Goal: Transaction & Acquisition: Subscribe to service/newsletter

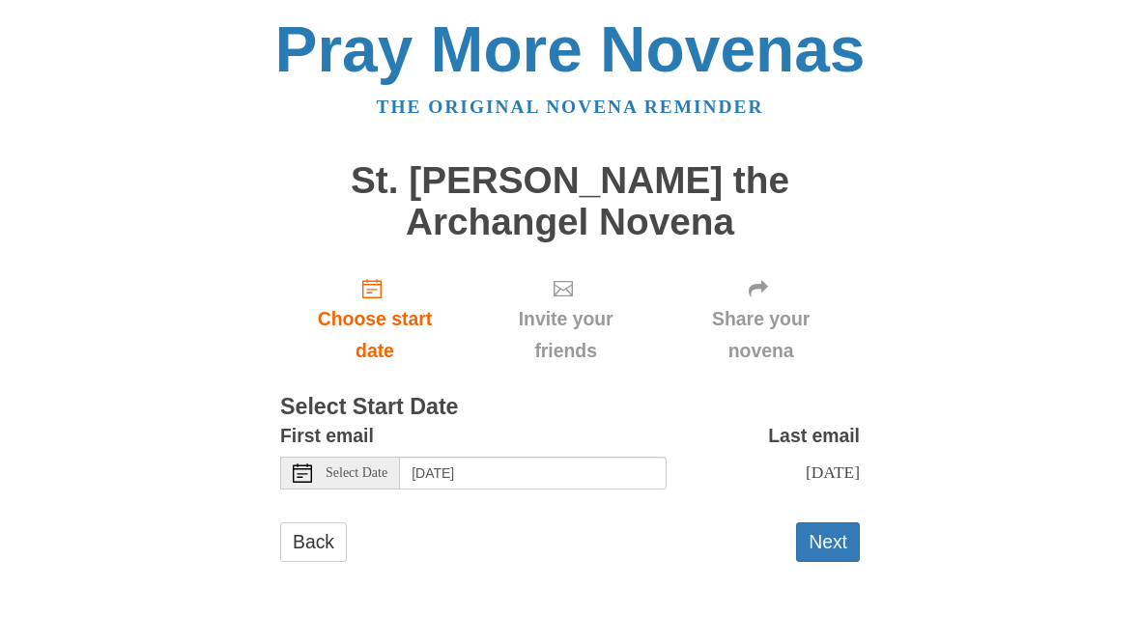
click at [812, 542] on button "Next" at bounding box center [828, 543] width 64 height 40
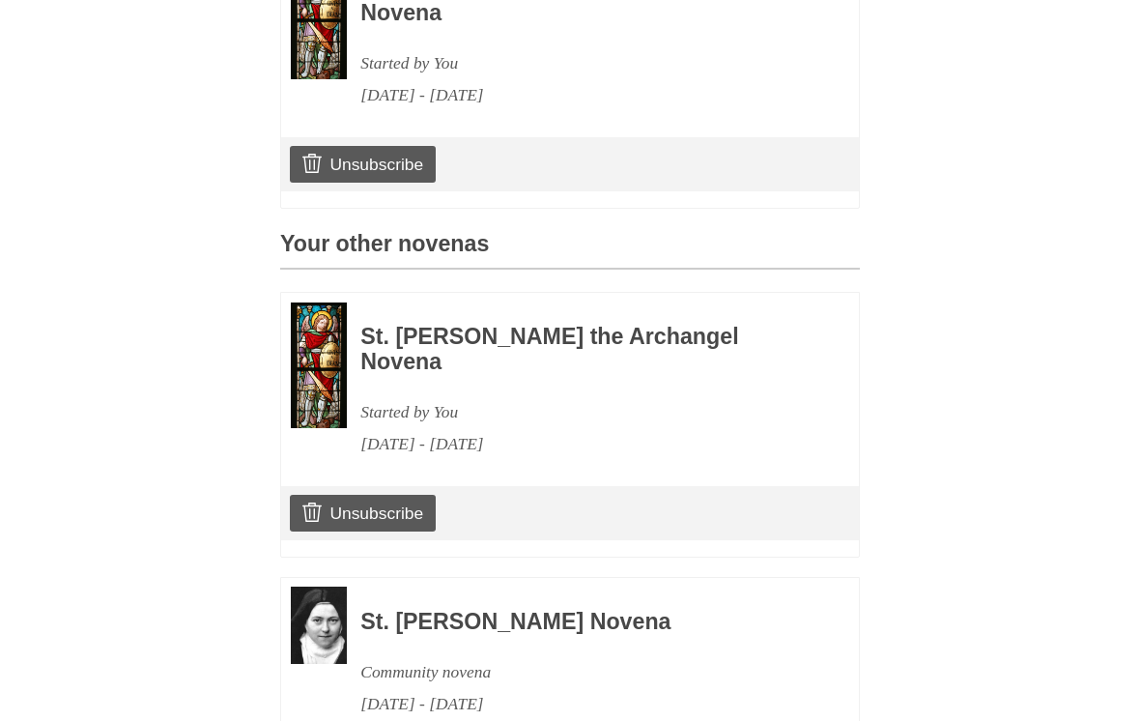
scroll to position [700, 0]
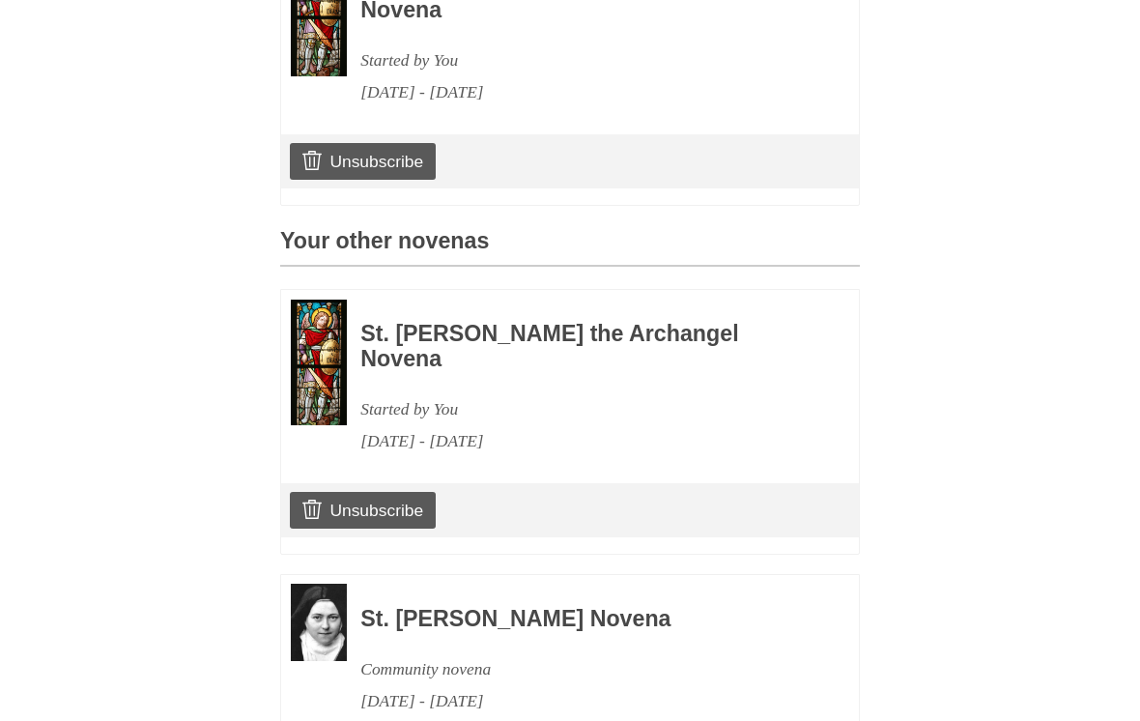
click at [1037, 321] on div "Pray More Novenas The original novena reminder St. Michael the Archangel Novena…" at bounding box center [569, 115] width 937 height 1630
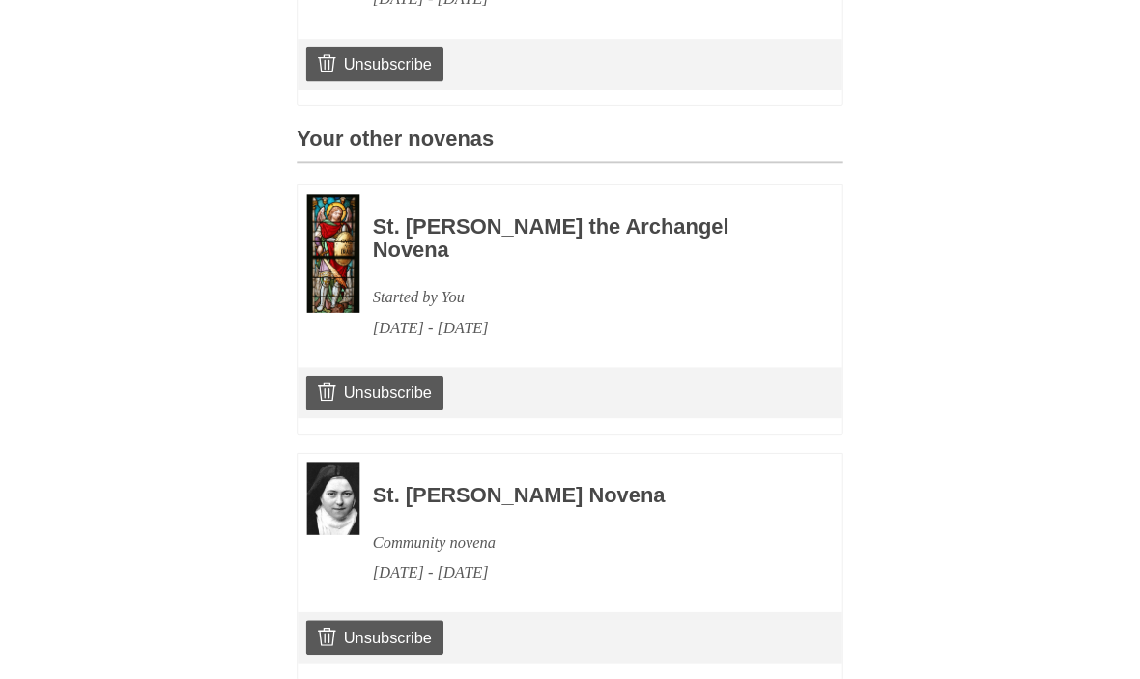
scroll to position [842, 0]
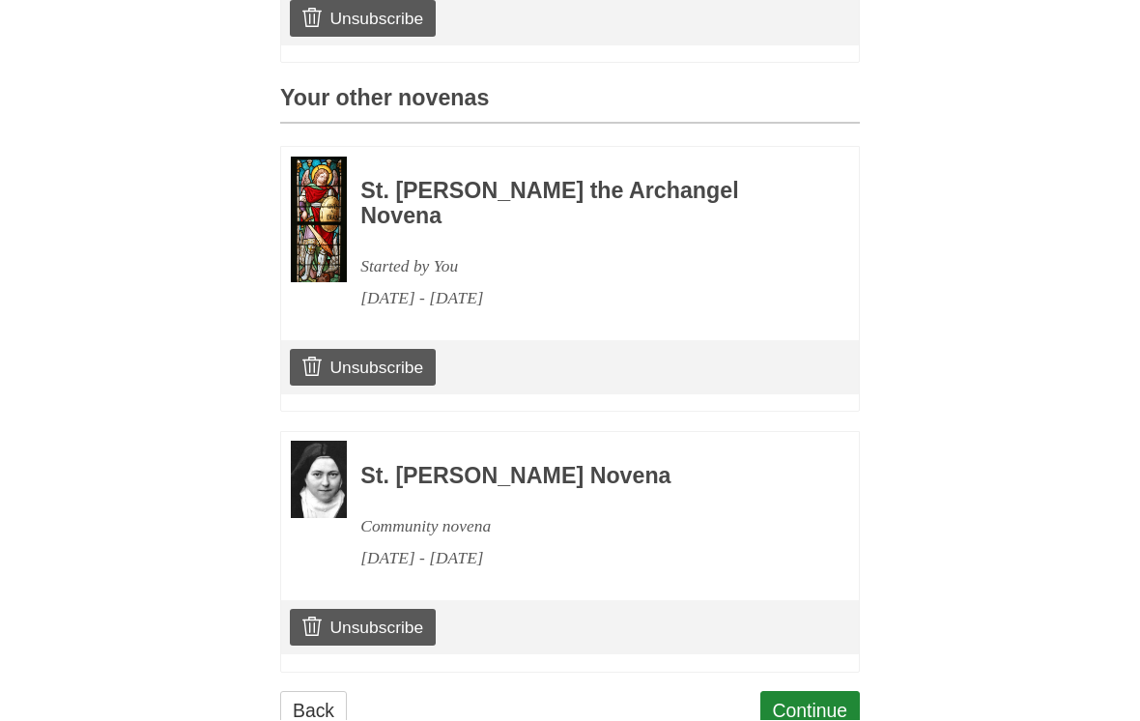
click at [357, 610] on link "Unsubscribe" at bounding box center [363, 628] width 146 height 37
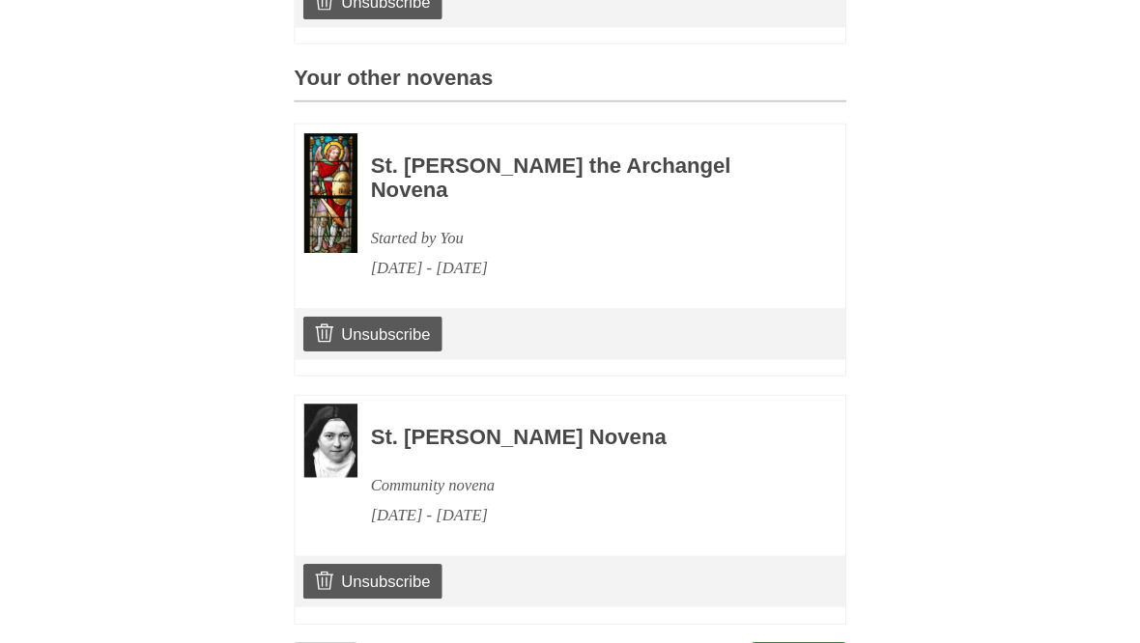
scroll to position [892, 0]
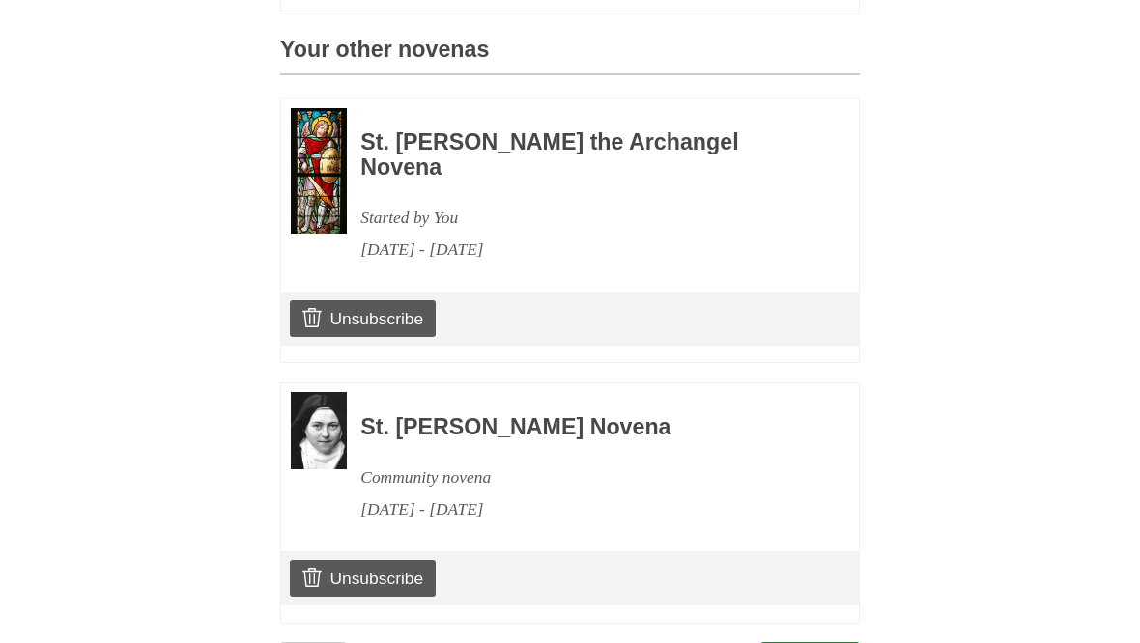
click at [356, 560] on link "Unsubscribe" at bounding box center [363, 578] width 146 height 37
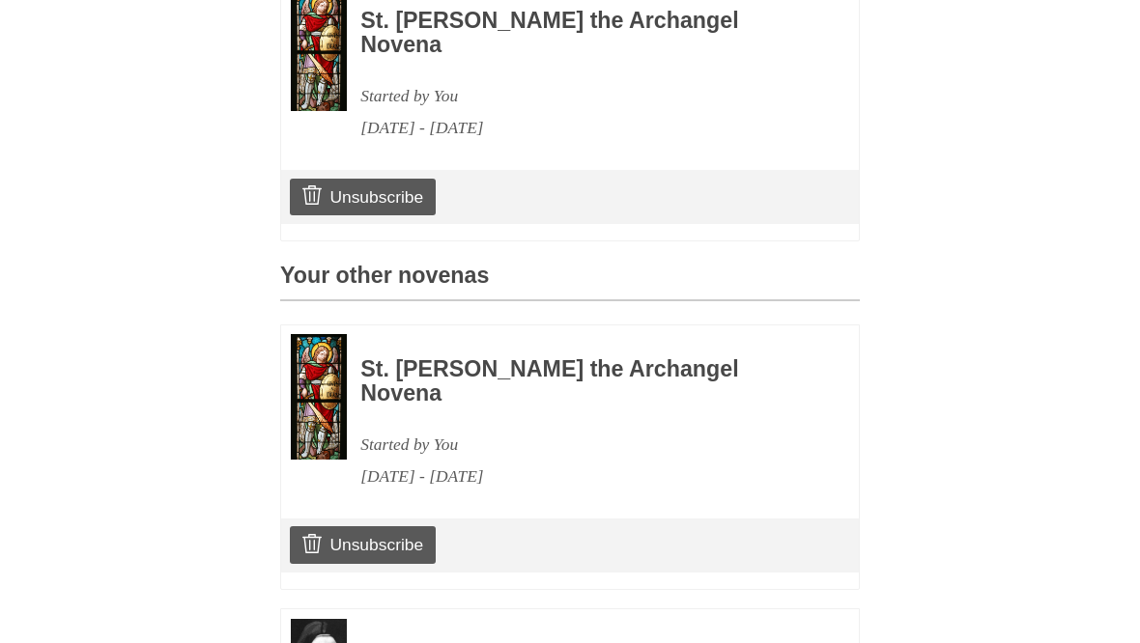
scroll to position [755, 0]
click at [349, 527] on link "Unsubscribe" at bounding box center [363, 545] width 146 height 37
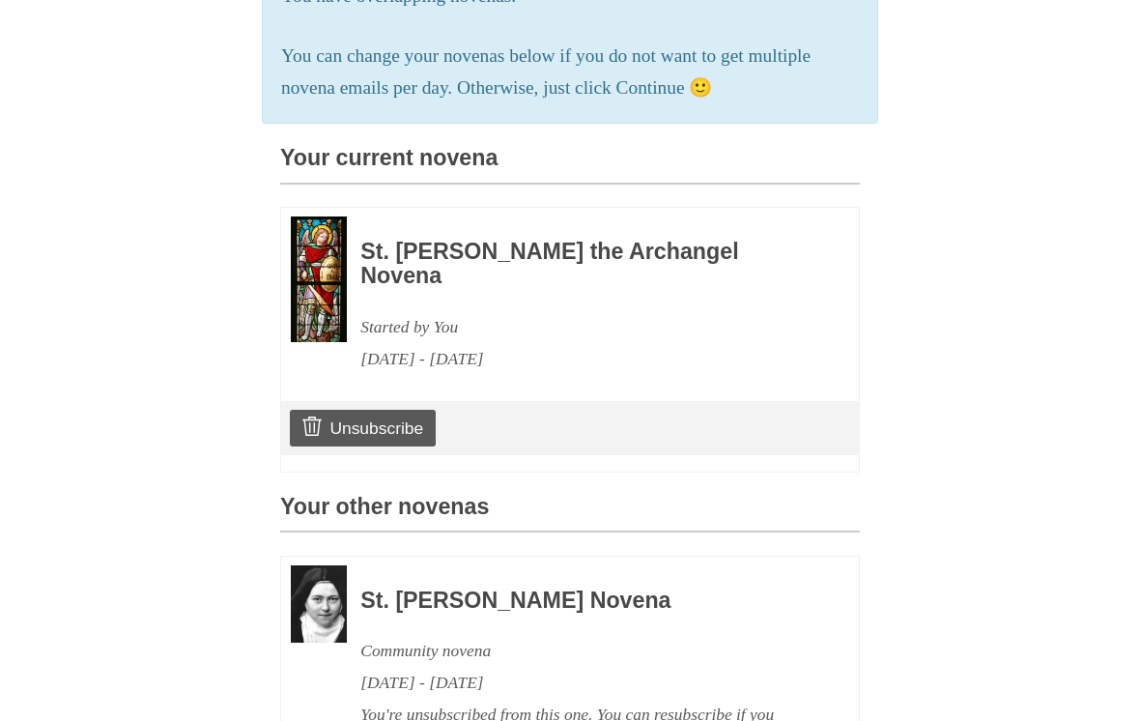
scroll to position [525, 0]
click at [320, 579] on img at bounding box center [319, 604] width 56 height 77
click at [318, 587] on img at bounding box center [319, 604] width 56 height 77
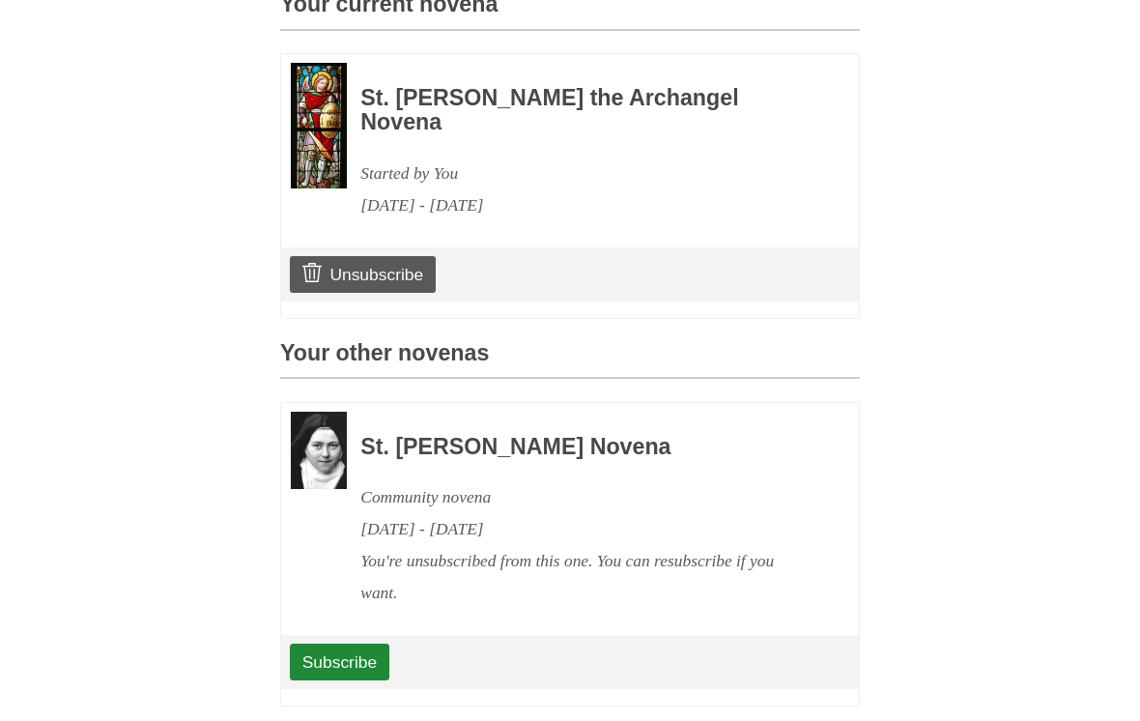
scroll to position [679, 0]
click at [348, 642] on link "Subscribe" at bounding box center [339, 661] width 99 height 37
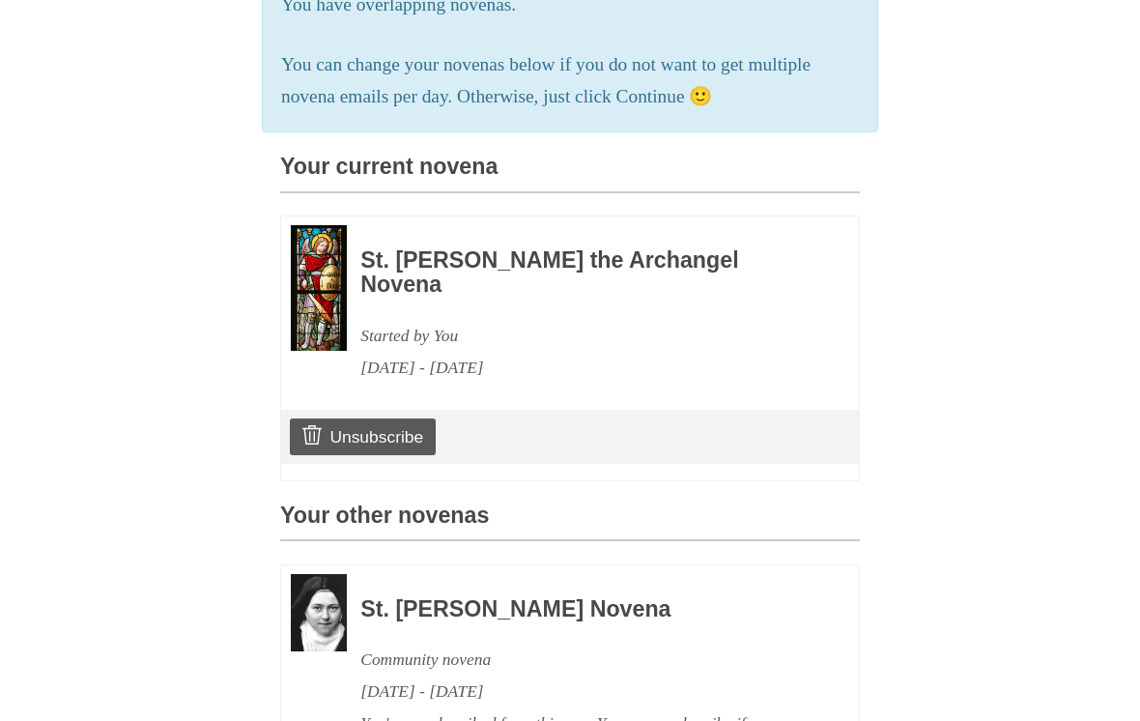
scroll to position [517, 0]
click at [322, 574] on img at bounding box center [319, 612] width 56 height 77
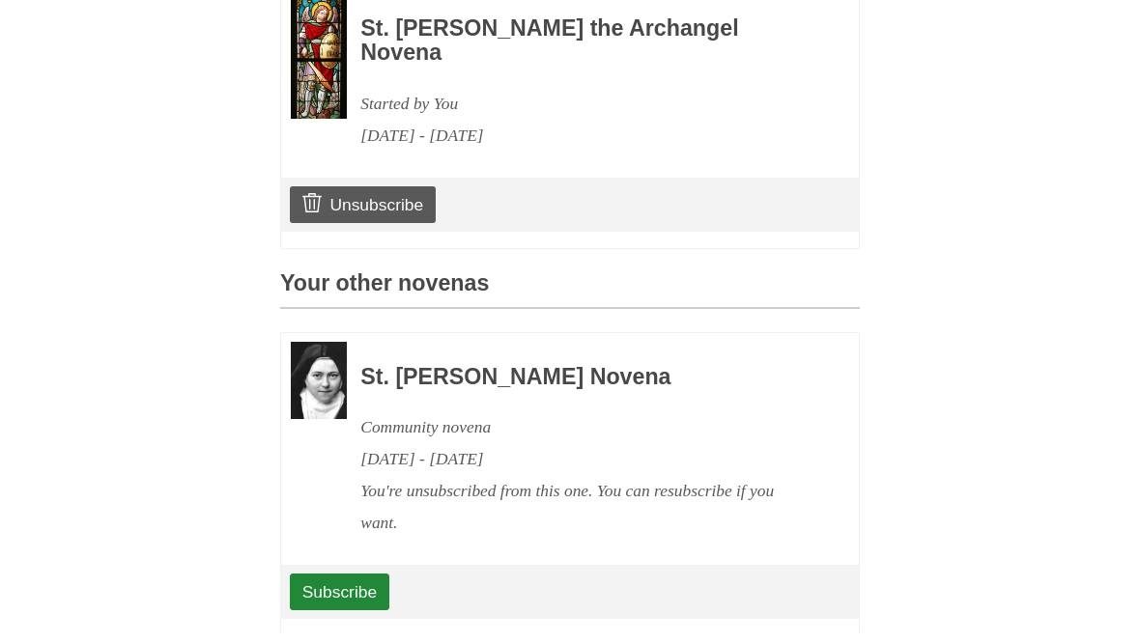
scroll to position [814, 0]
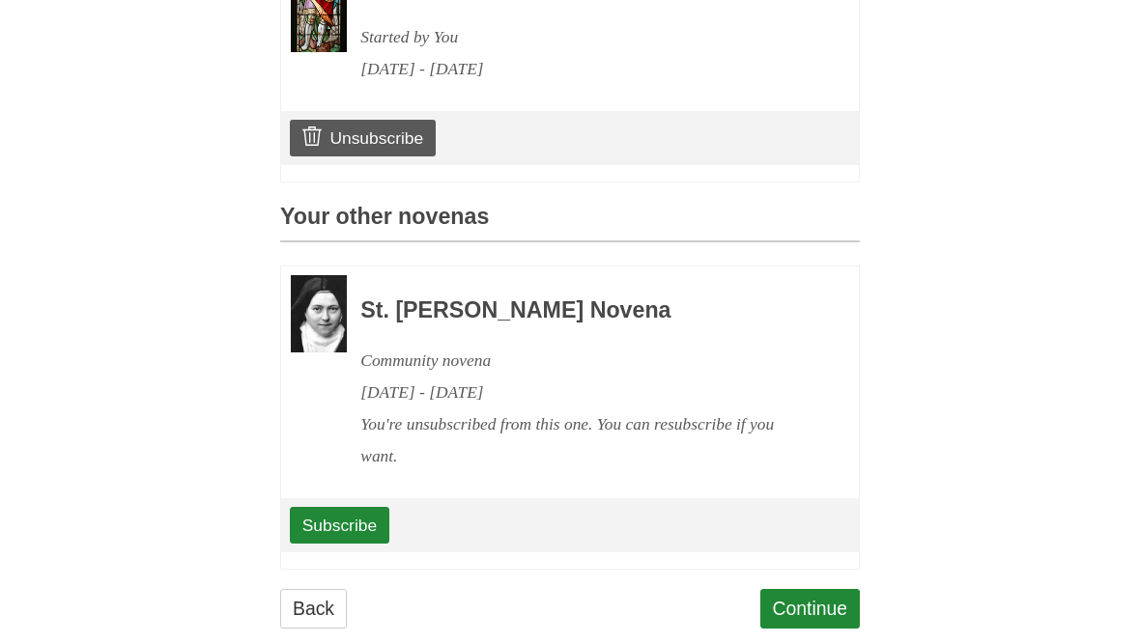
click at [810, 590] on link "Continue" at bounding box center [810, 610] width 100 height 40
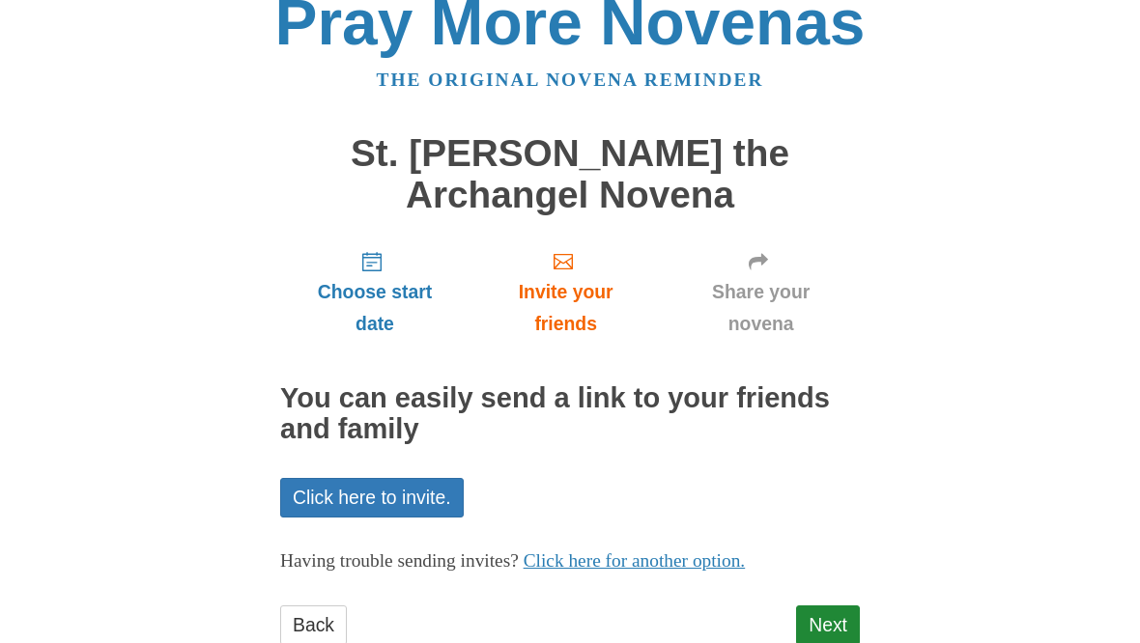
scroll to position [77, 0]
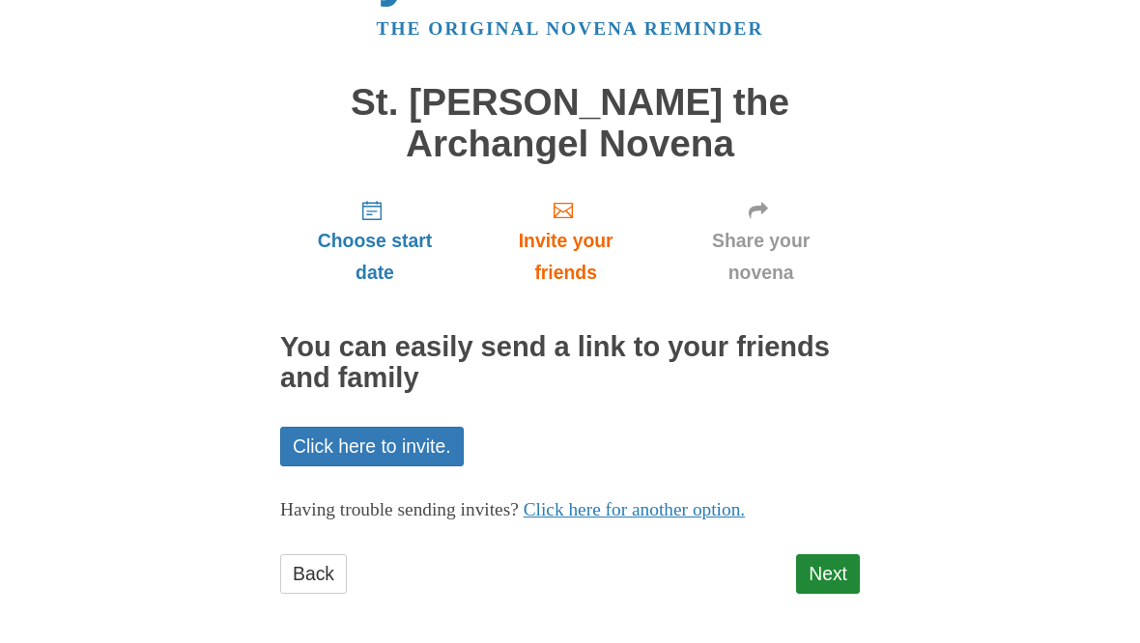
click at [834, 568] on link "Next" at bounding box center [828, 575] width 64 height 40
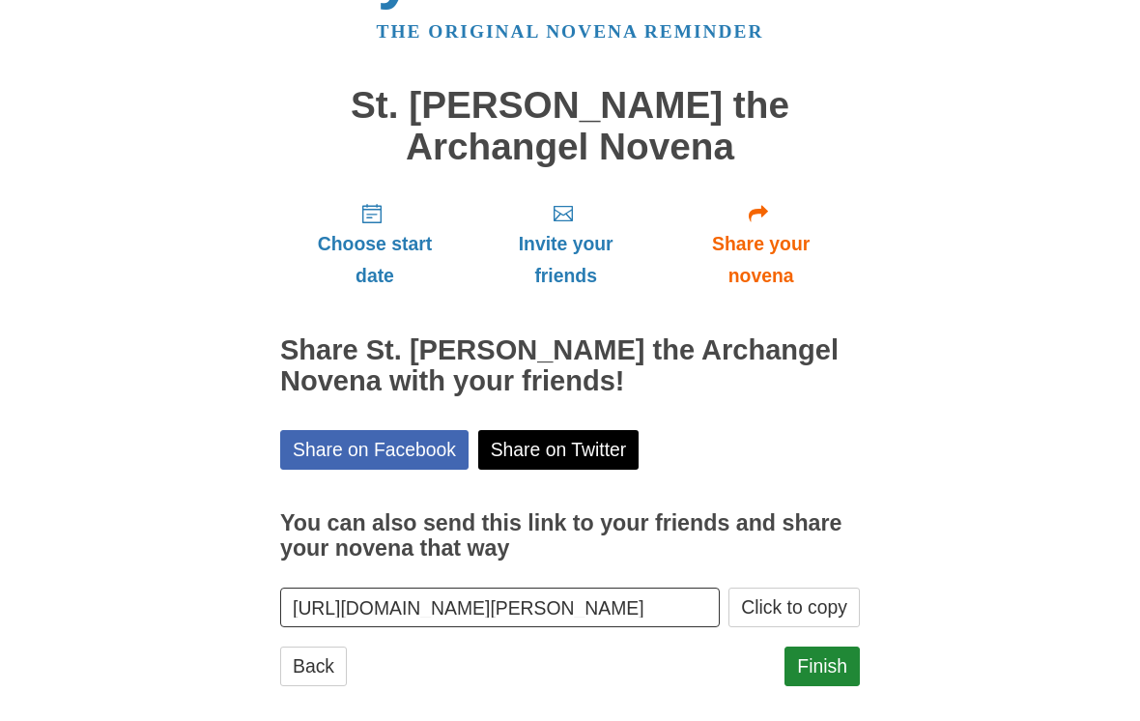
scroll to position [88, 0]
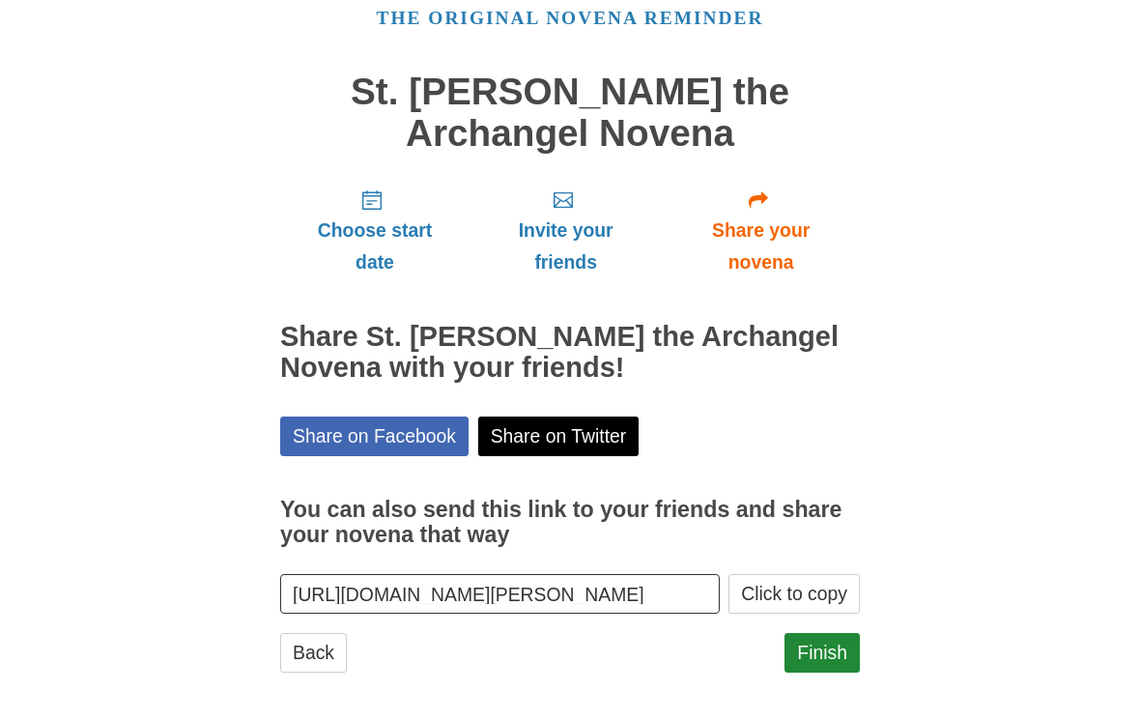
click at [824, 642] on link "Finish" at bounding box center [821, 654] width 75 height 40
